Goal: Information Seeking & Learning: Learn about a topic

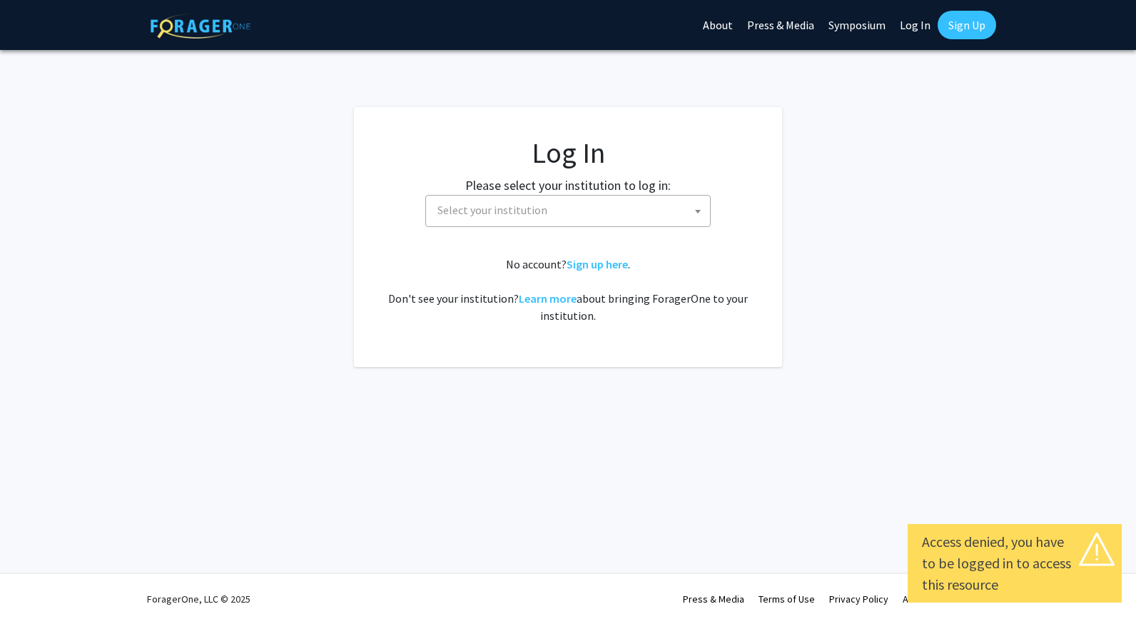
select select
click at [600, 217] on span "Select your institution" at bounding box center [571, 210] width 278 height 29
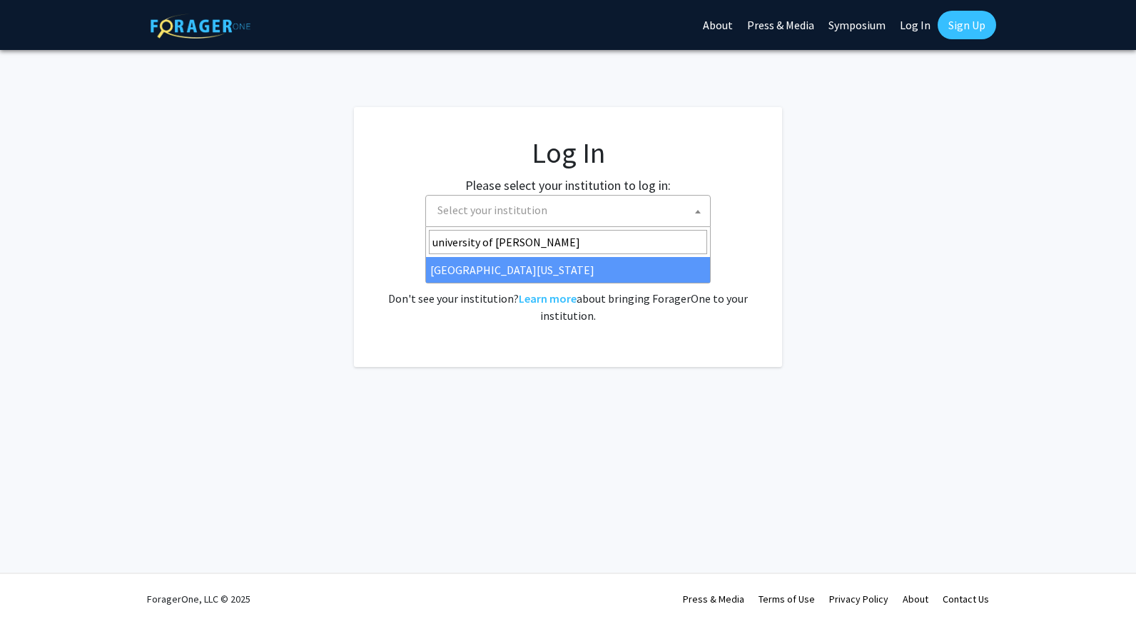
type input "university of [PERSON_NAME]"
select select "13"
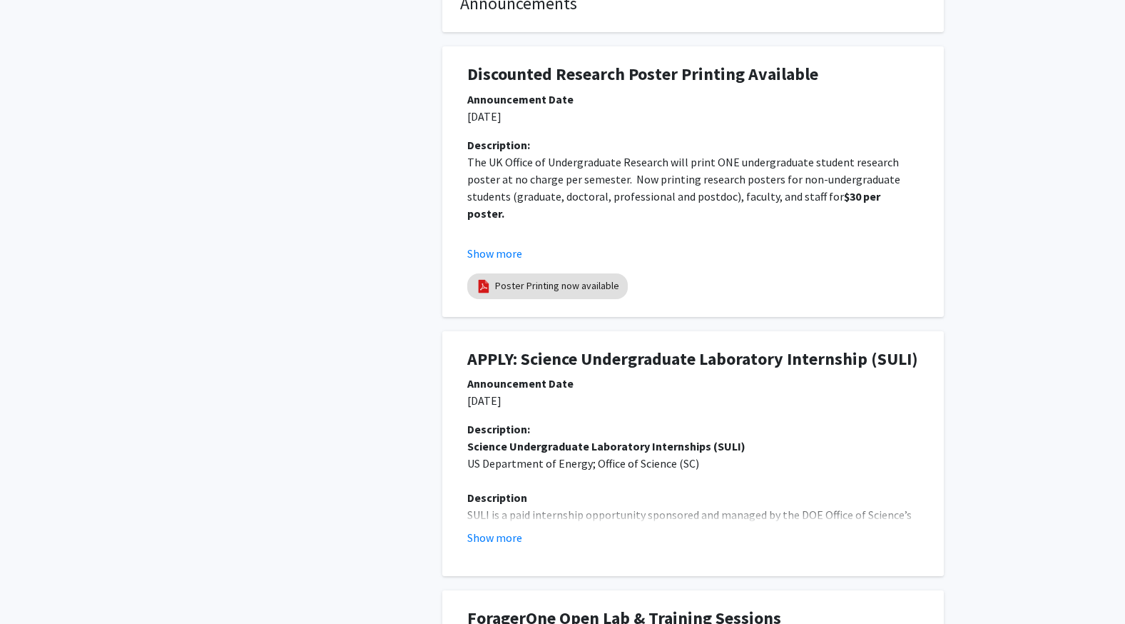
scroll to position [537, 0]
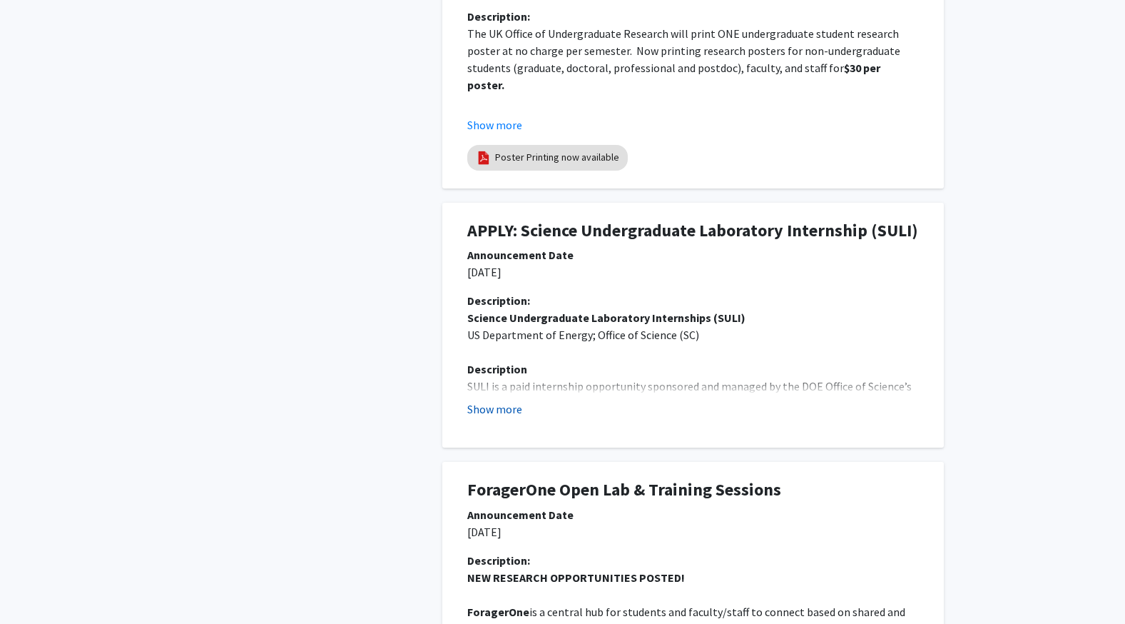
click at [482, 417] on button "Show more" at bounding box center [494, 408] width 55 height 17
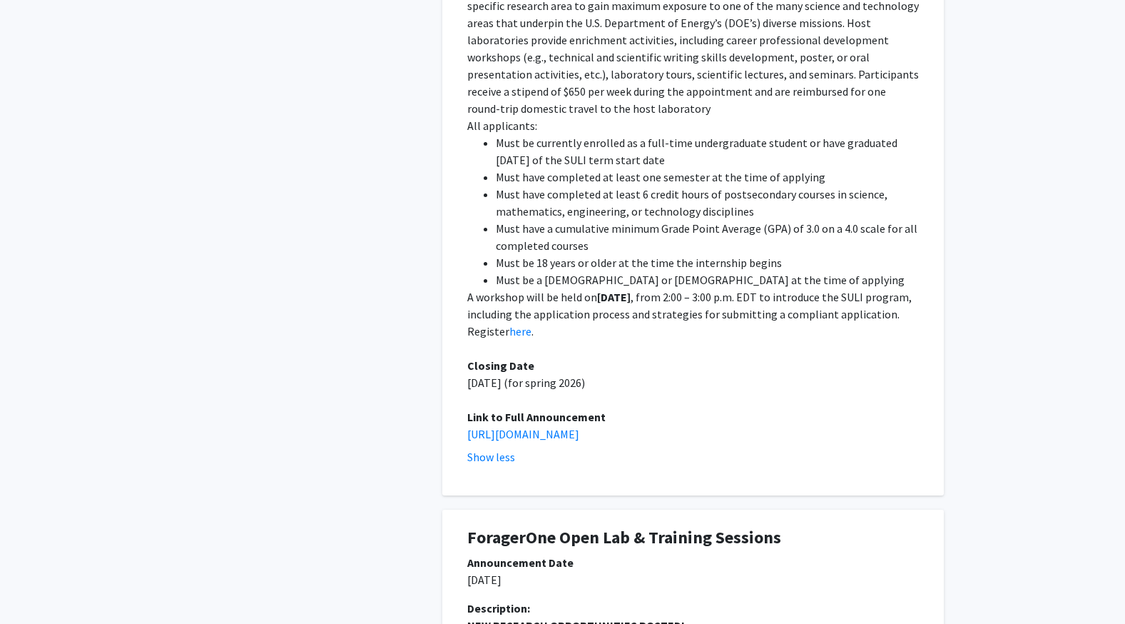
scroll to position [1314, 0]
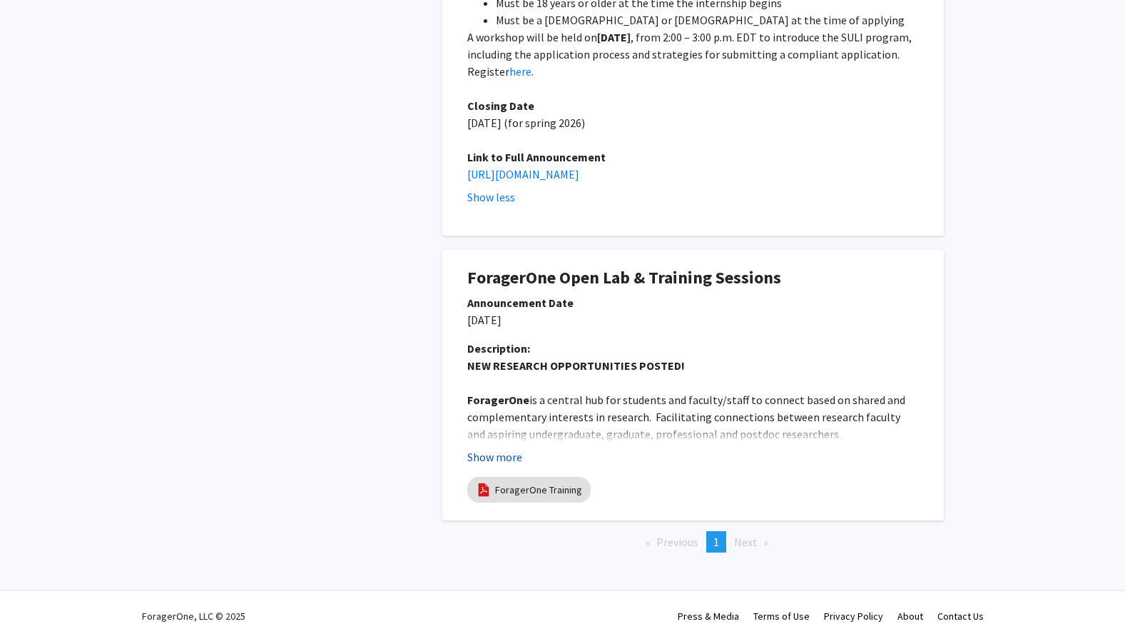
click at [506, 448] on button "Show more" at bounding box center [494, 456] width 55 height 17
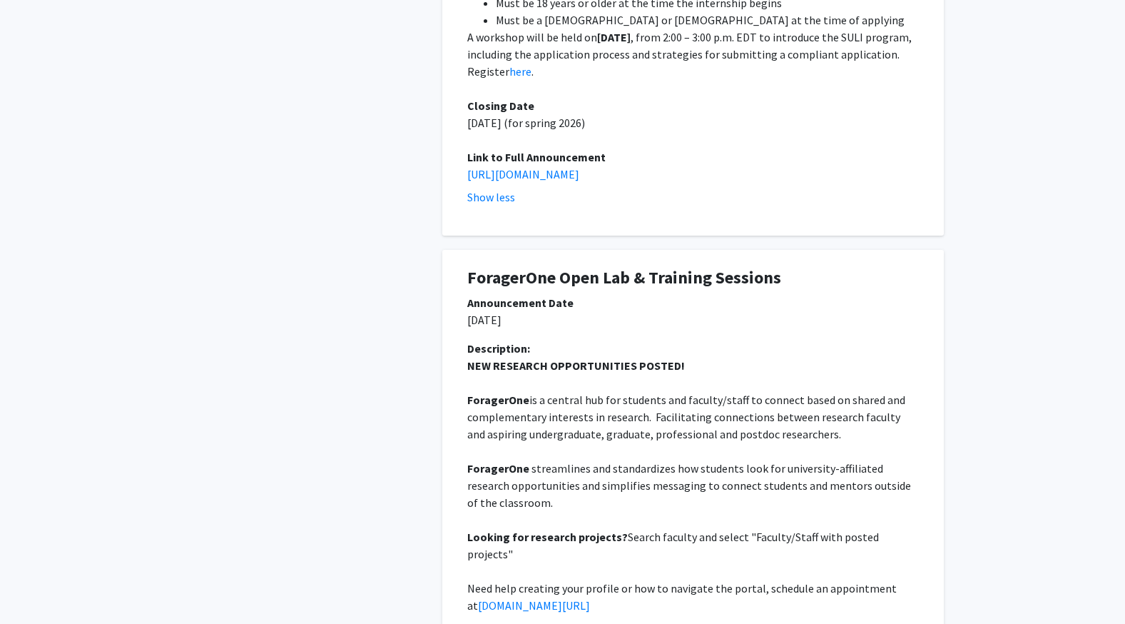
scroll to position [1467, 0]
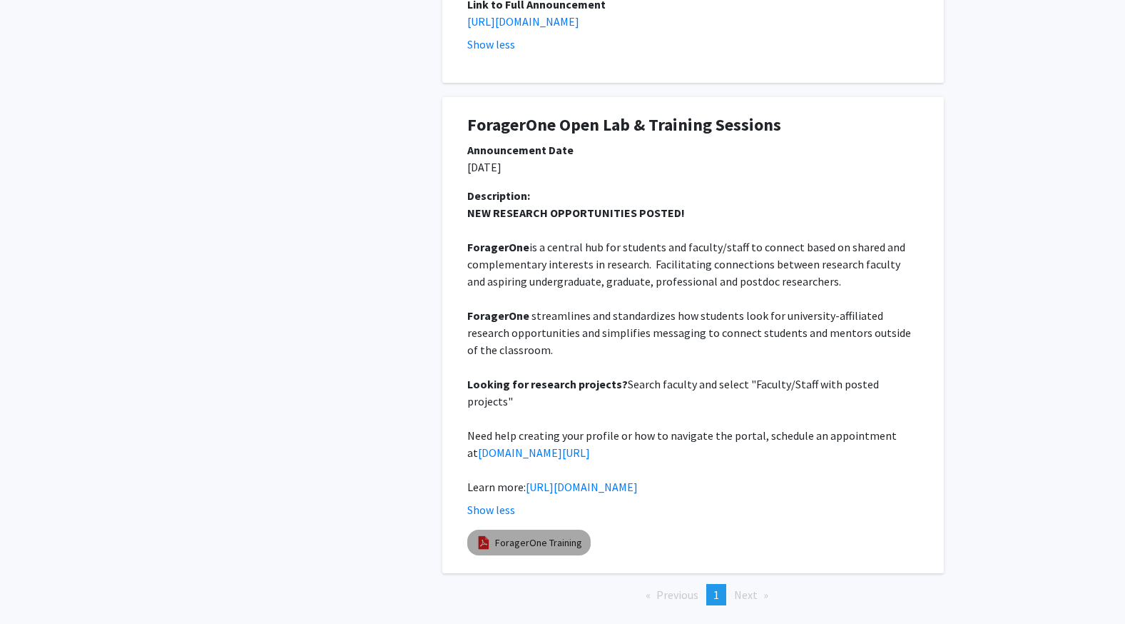
click at [510, 535] on link "ForagerOne Training" at bounding box center [538, 542] width 87 height 15
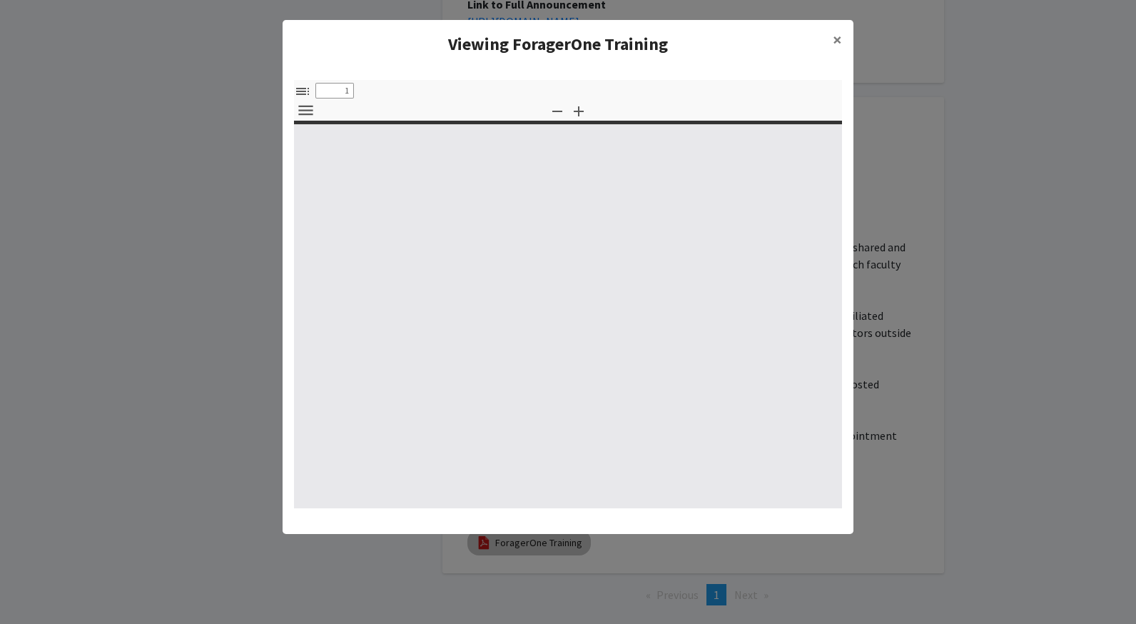
select select "custom"
type input "0"
select select "custom"
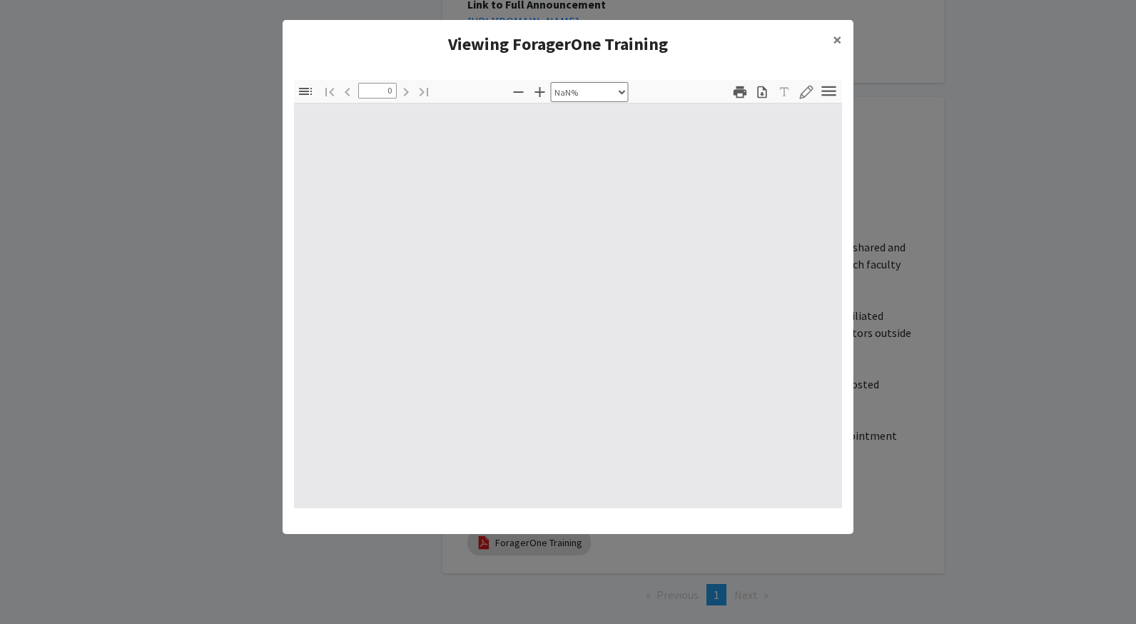
type input "1"
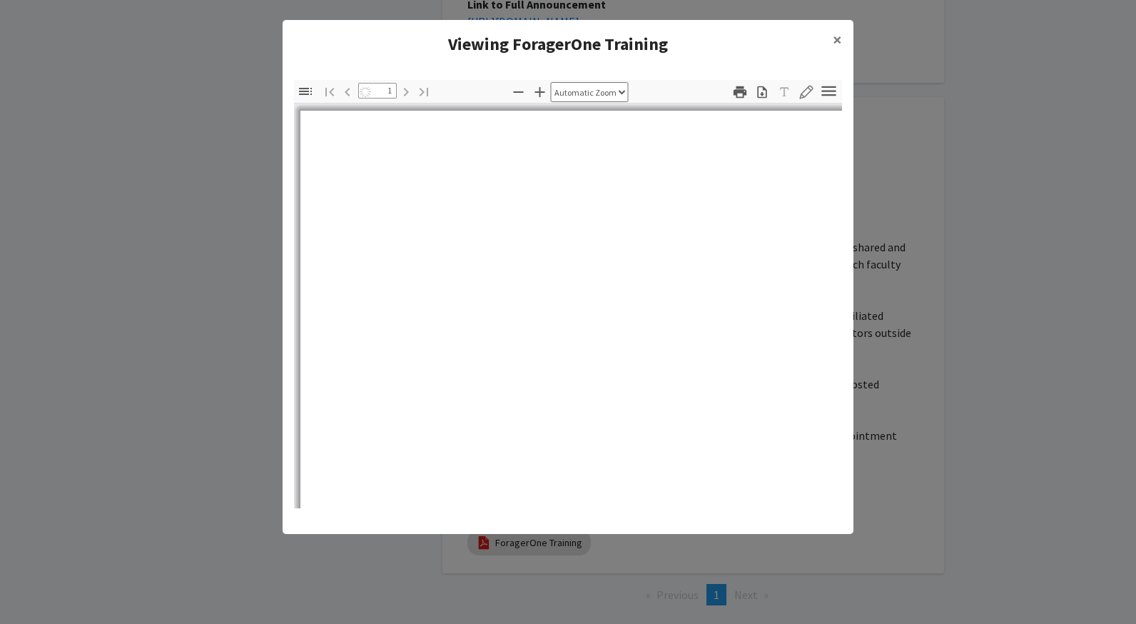
select select "auto"
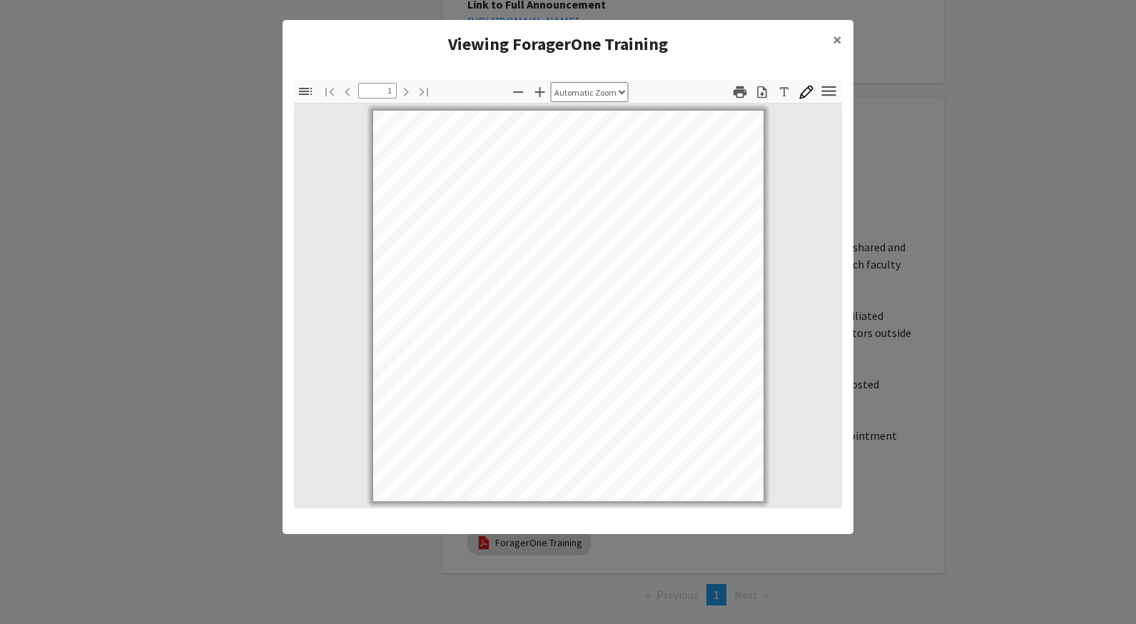
click at [177, 340] on modal-container "Viewing ForagerOne Training × Thumbnails Document Outline Attachments Layers Cu…" at bounding box center [568, 312] width 1136 height 624
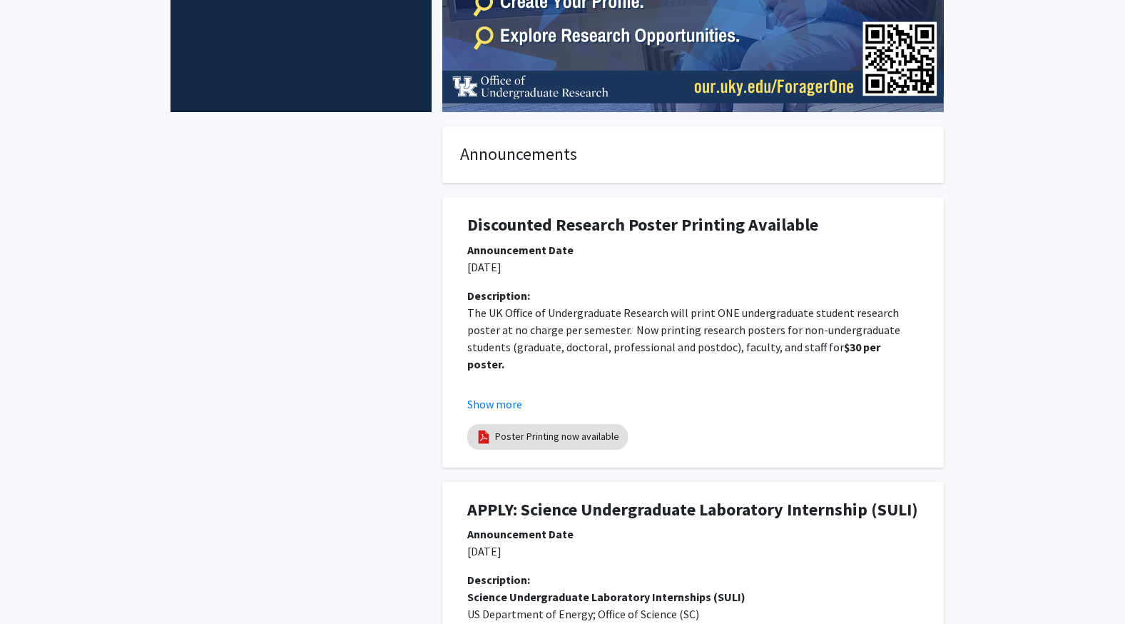
scroll to position [0, 0]
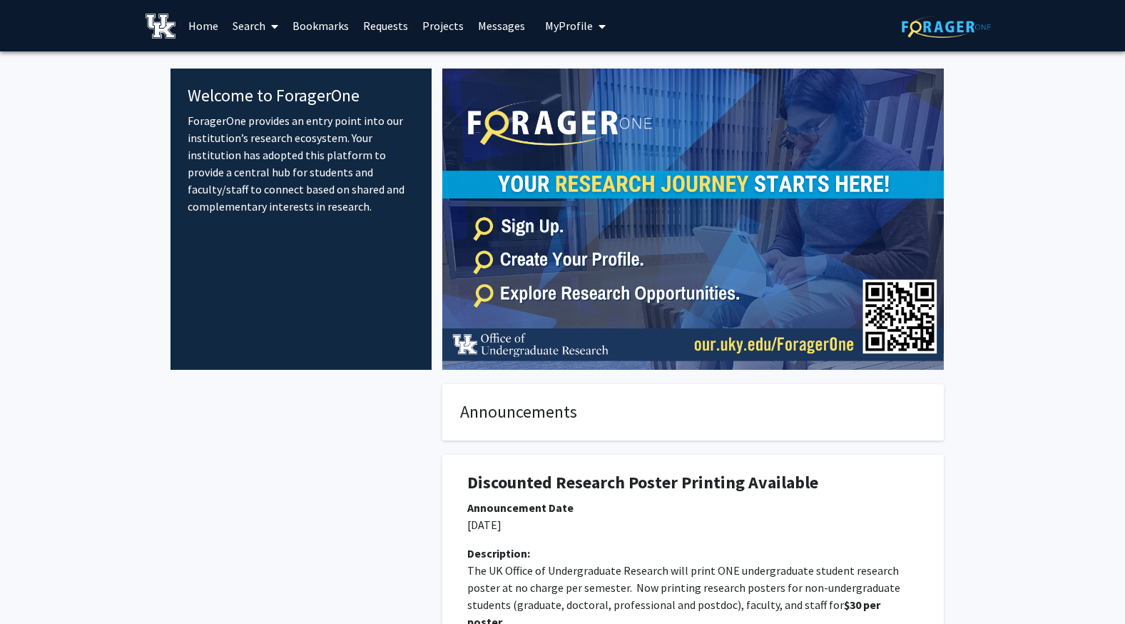
click at [705, 430] on fg-card "Announcements" at bounding box center [693, 412] width 502 height 56
